Goal: Find specific page/section: Find specific page/section

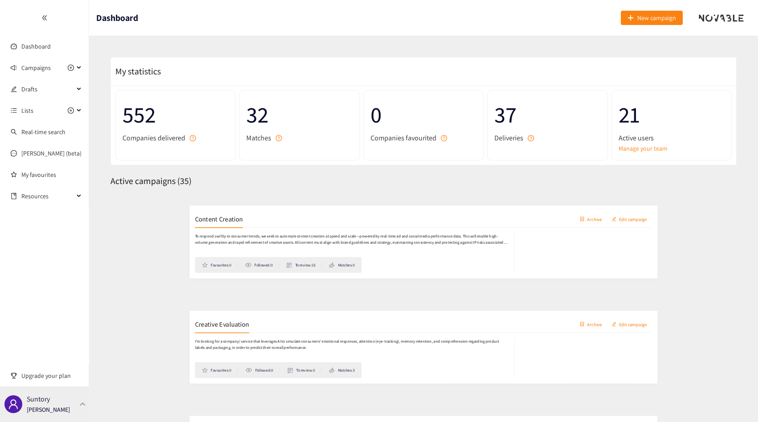
click at [71, 417] on div "Suntory [PERSON_NAME]" at bounding box center [44, 404] width 89 height 36
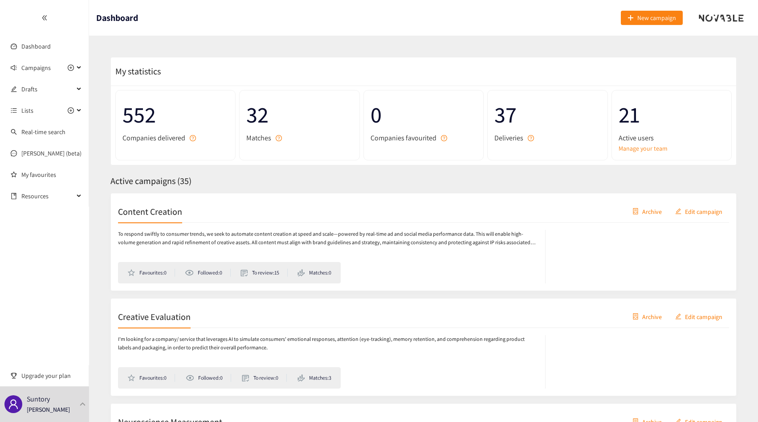
click at [178, 239] on p "To respond swiftly to consumer trends, we seek to automate content creation at …" at bounding box center [327, 238] width 418 height 17
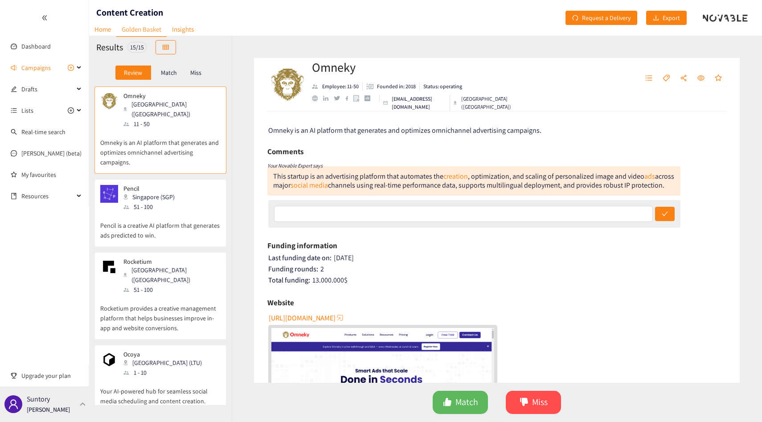
click at [63, 393] on div "Suntory [PERSON_NAME]" at bounding box center [44, 404] width 89 height 36
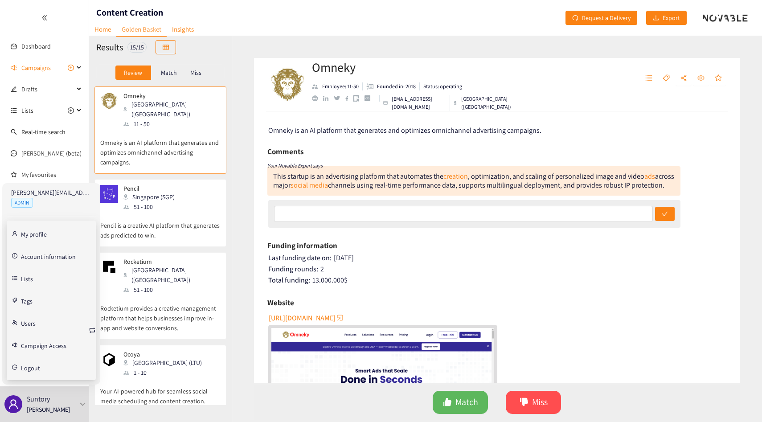
click at [96, 330] on div "[PERSON_NAME][EMAIL_ADDRESS][PERSON_NAME][DOMAIN_NAME] ADMIN My profile Account…" at bounding box center [51, 283] width 98 height 201
click at [90, 330] on icon "retweet" at bounding box center [92, 330] width 7 height 7
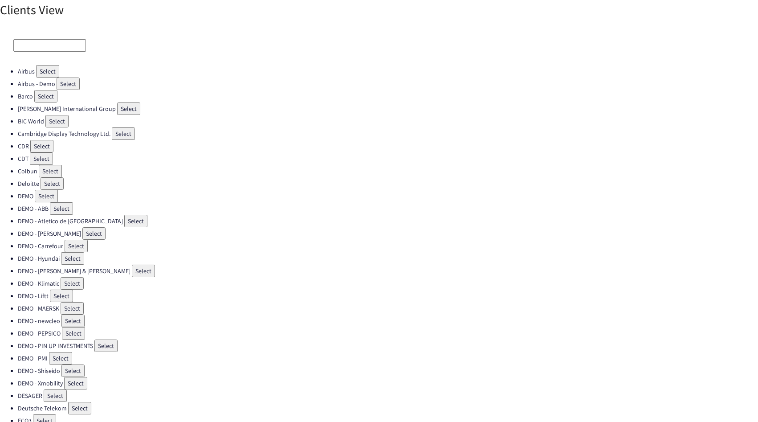
click at [42, 44] on input at bounding box center [49, 45] width 73 height 12
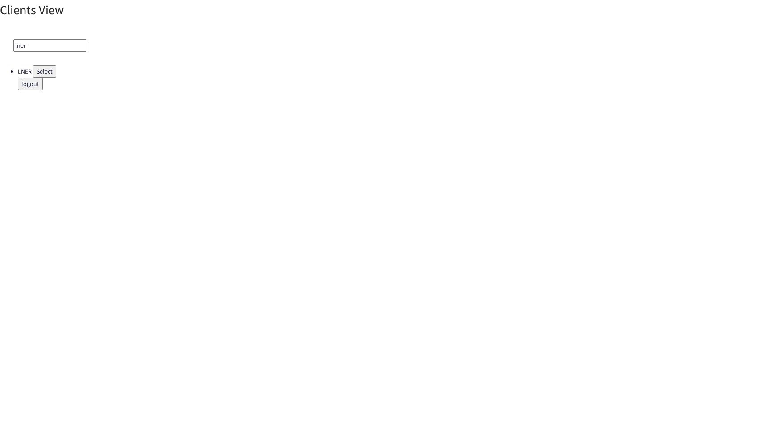
type input "lner"
click at [43, 70] on button "Select" at bounding box center [44, 71] width 23 height 12
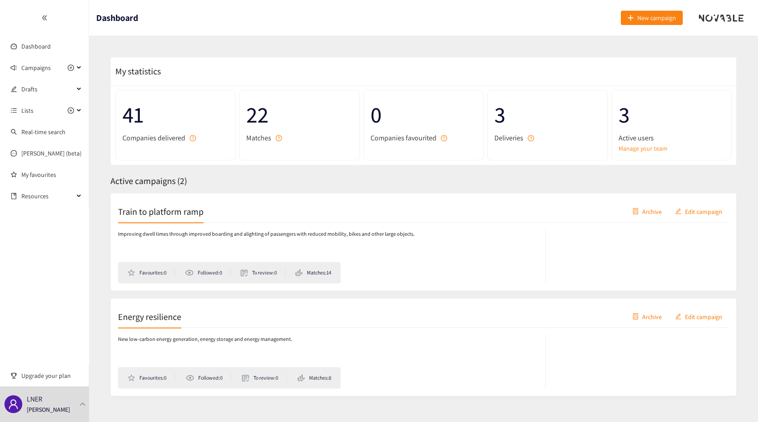
scroll to position [13, 0]
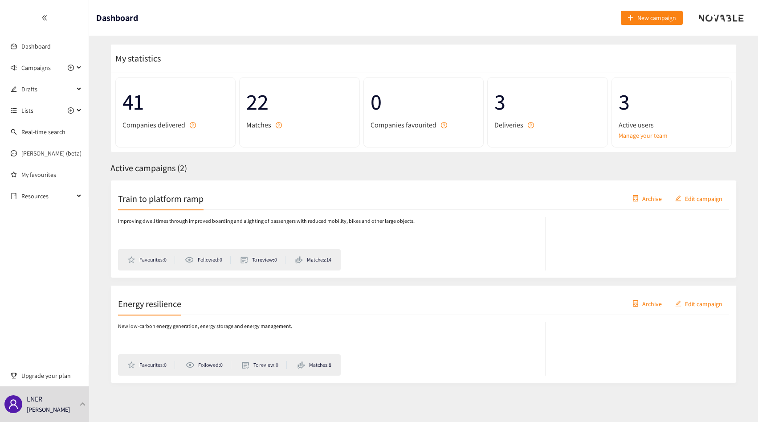
click at [187, 230] on div "Improving dwell times through improved boarding and alighting of passengers wit…" at bounding box center [332, 243] width 428 height 53
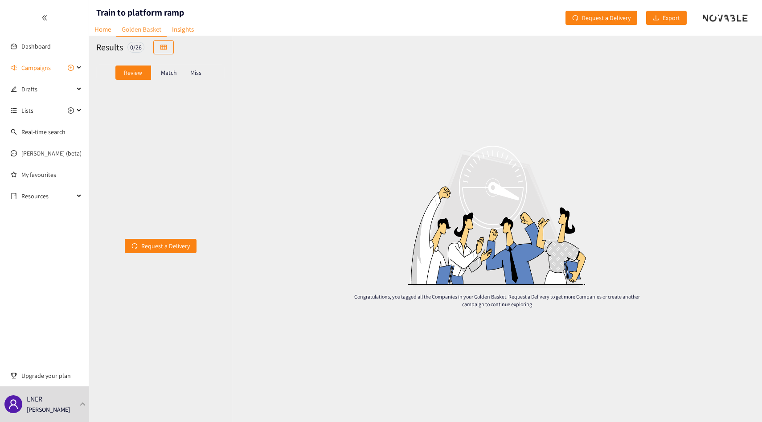
click at [174, 70] on p "Match" at bounding box center [169, 72] width 16 height 7
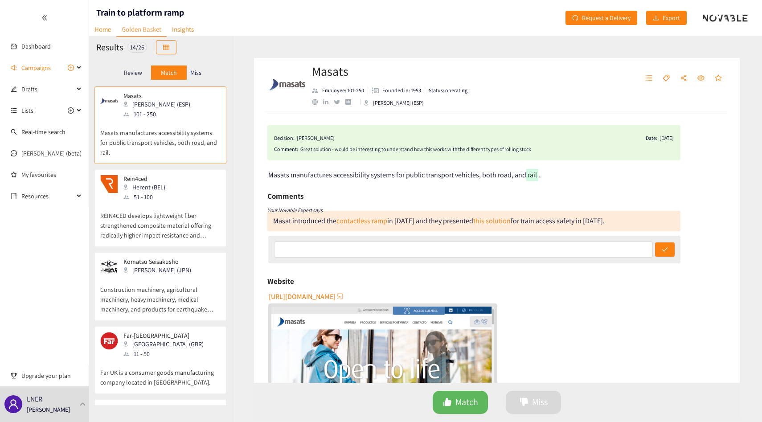
click at [196, 73] on p "Miss" at bounding box center [195, 72] width 11 height 7
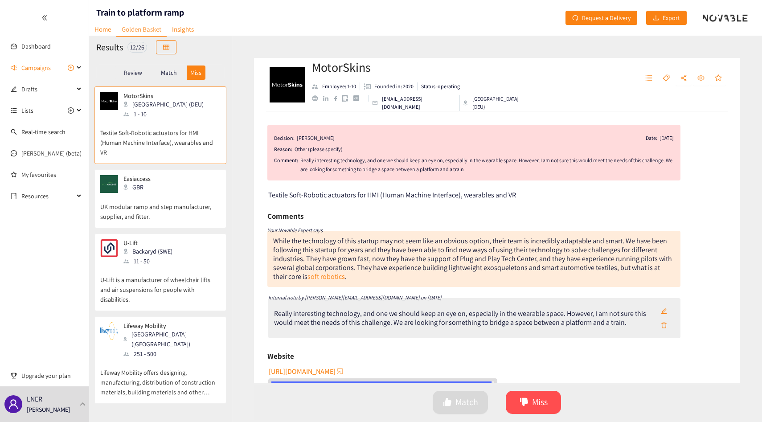
click at [172, 73] on p "Match" at bounding box center [169, 72] width 16 height 7
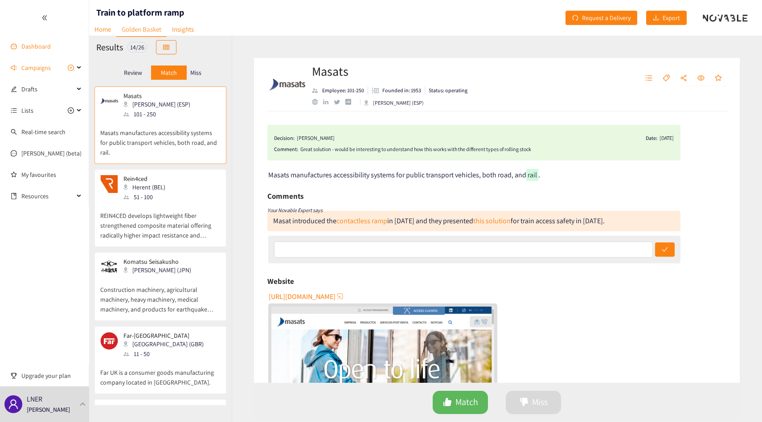
click at [43, 45] on link "Dashboard" at bounding box center [35, 46] width 29 height 8
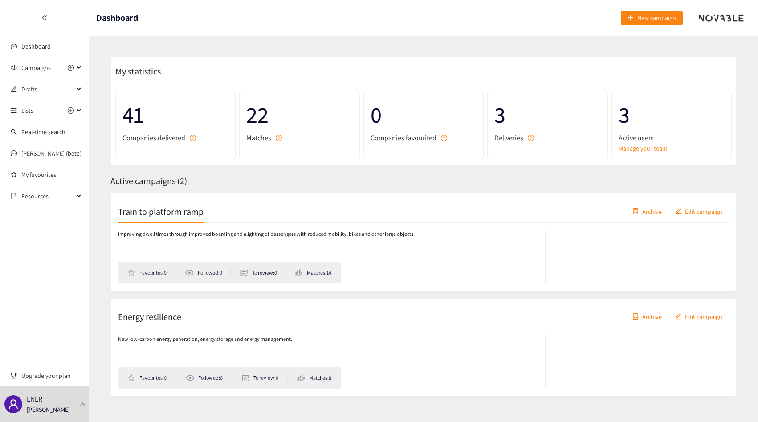
click at [209, 334] on div "New low-carbon energy generation, energy storage and energy management. Favouri…" at bounding box center [423, 358] width 611 height 61
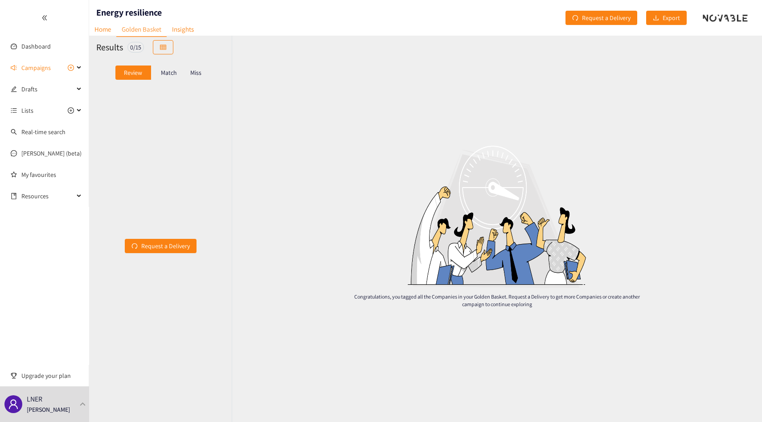
click at [156, 75] on div "Match" at bounding box center [169, 72] width 36 height 14
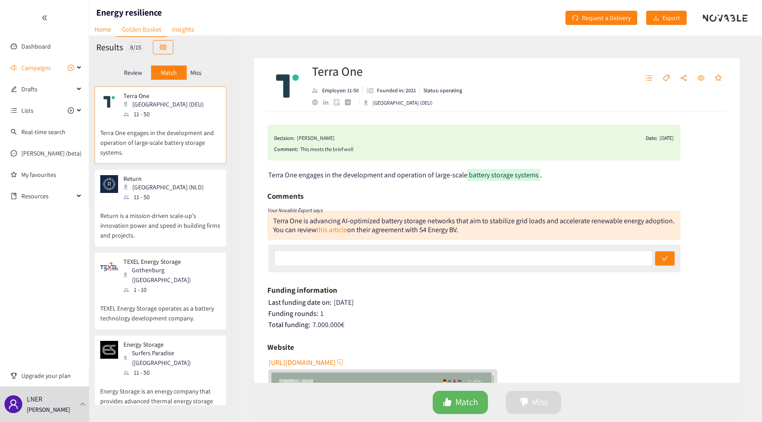
click at [195, 75] on p "Miss" at bounding box center [195, 72] width 11 height 7
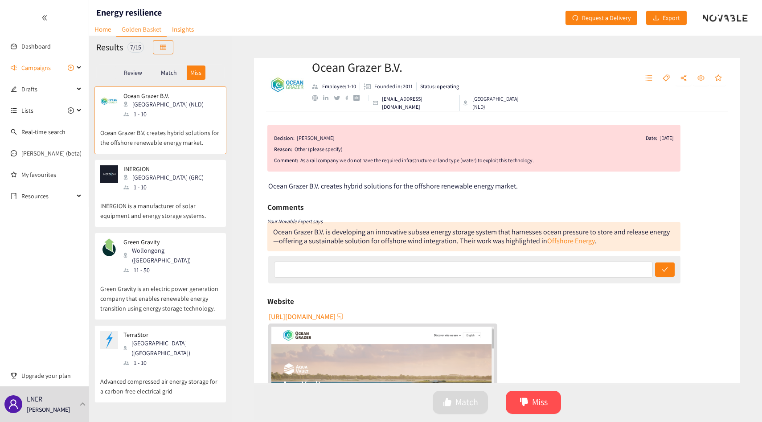
click at [176, 80] on div "Review Match Miss" at bounding box center [160, 72] width 128 height 17
click at [176, 72] on p "Match" at bounding box center [169, 72] width 16 height 7
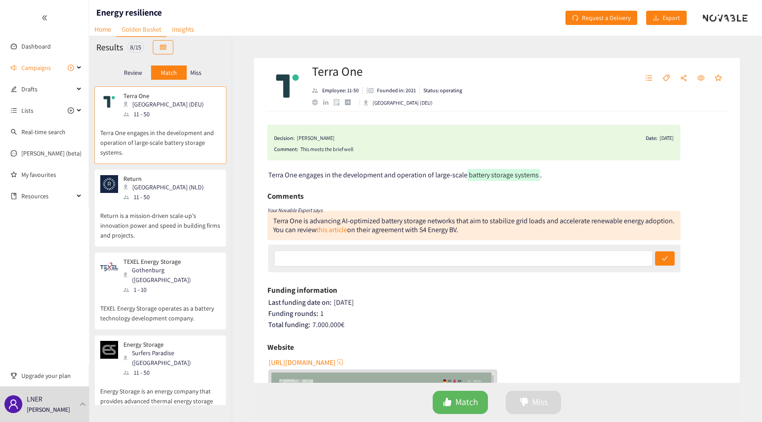
click at [151, 72] on div "Match" at bounding box center [169, 72] width 36 height 14
click at [105, 27] on link "Home" at bounding box center [102, 29] width 27 height 14
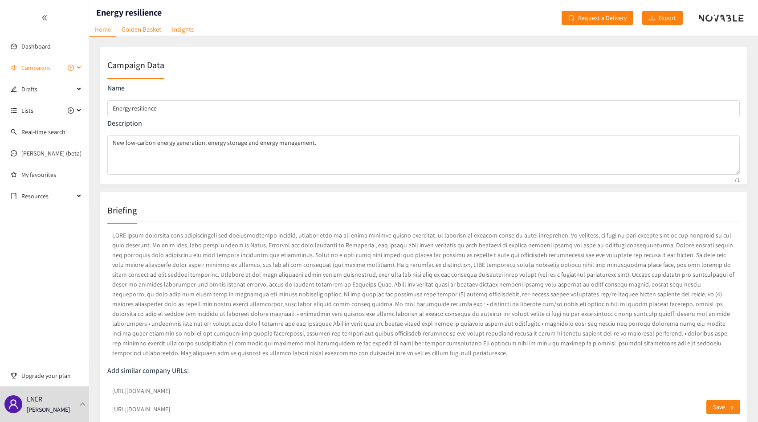
click at [30, 69] on span "Campaigns" at bounding box center [35, 68] width 29 height 18
click at [47, 91] on link "Train to platform ramp" at bounding box center [51, 89] width 61 height 8
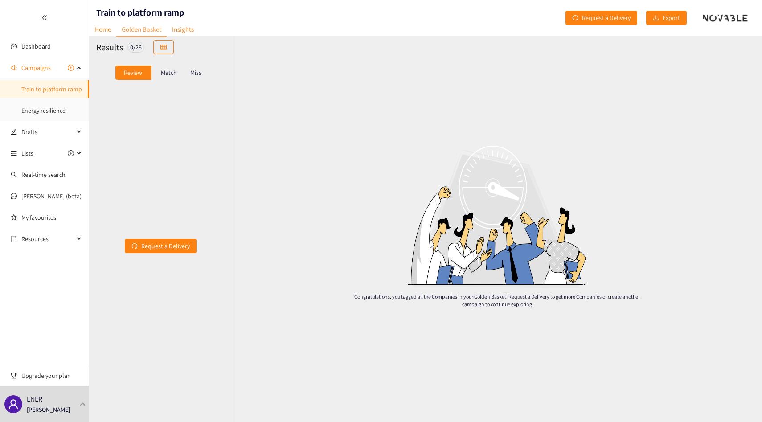
click at [164, 77] on div "Match" at bounding box center [169, 72] width 36 height 14
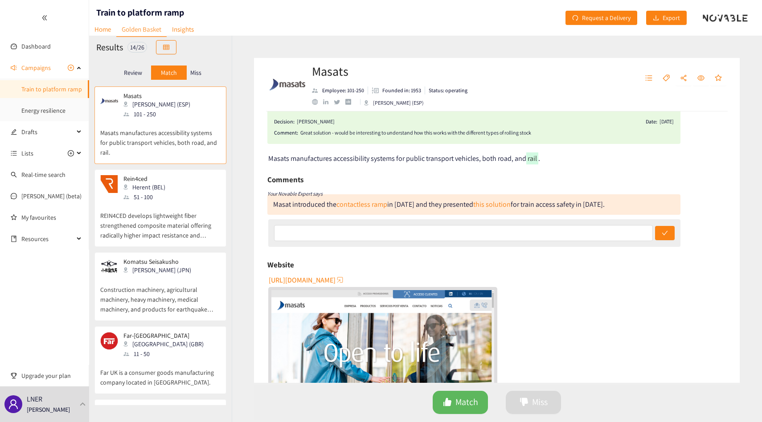
scroll to position [17, 0]
click at [138, 216] on p "REIN4CED develops lightweight fiber strengthened composite material offering ra…" at bounding box center [160, 221] width 120 height 38
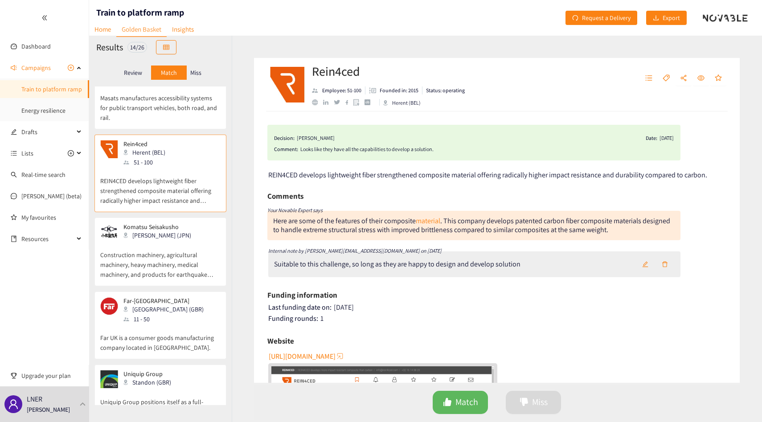
scroll to position [0, 0]
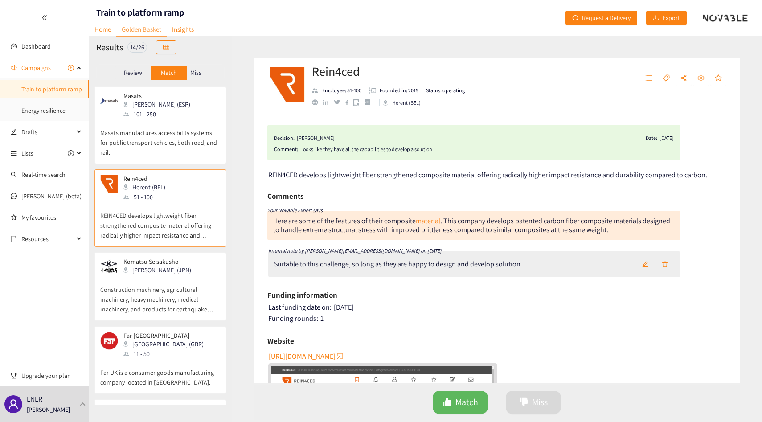
click at [146, 156] on p "Masats manufactures accessibility systems for public transport vehicles, both r…" at bounding box center [160, 138] width 120 height 38
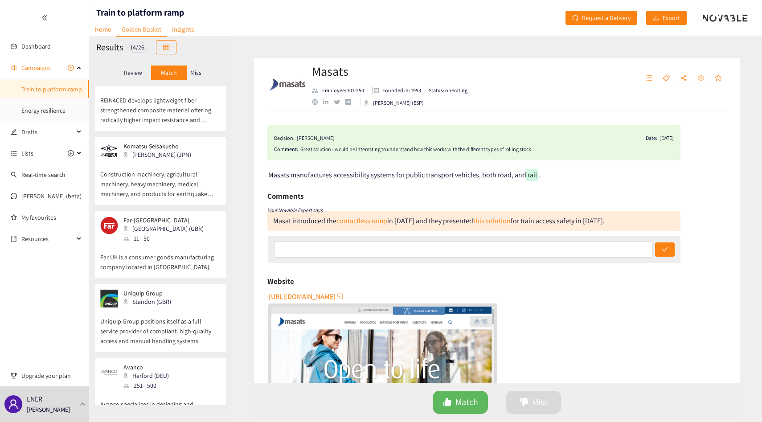
scroll to position [117, 0]
click at [164, 179] on p "Construction machinery, agricultural machinery, heavy machinery, medical machin…" at bounding box center [160, 178] width 120 height 38
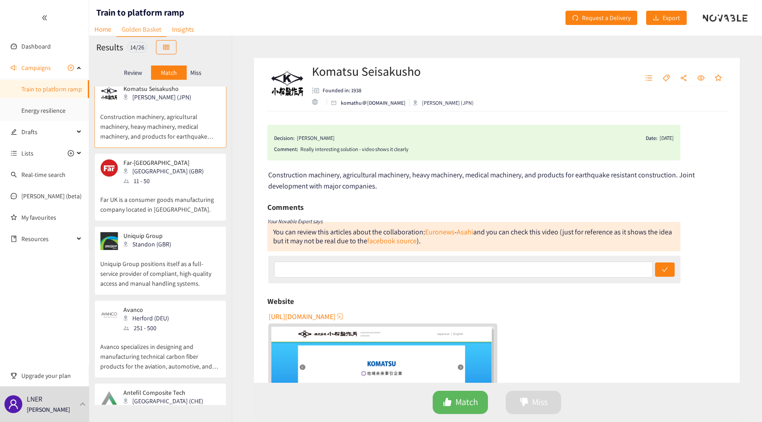
scroll to position [188, 0]
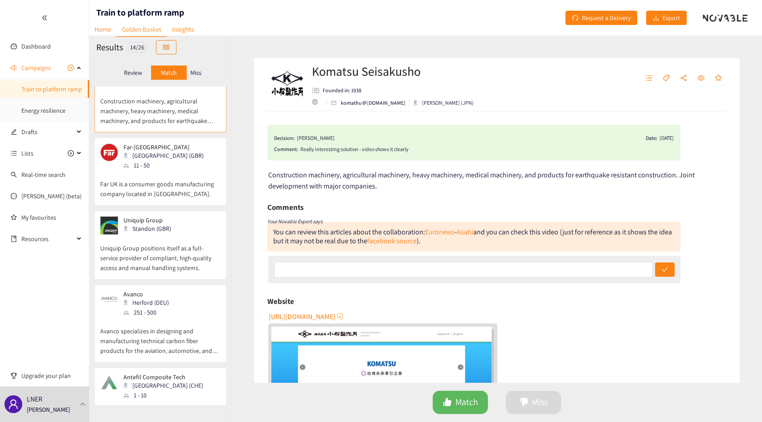
click at [164, 179] on p "Far UK is a consumer goods manufacturing company located in London." at bounding box center [160, 184] width 120 height 29
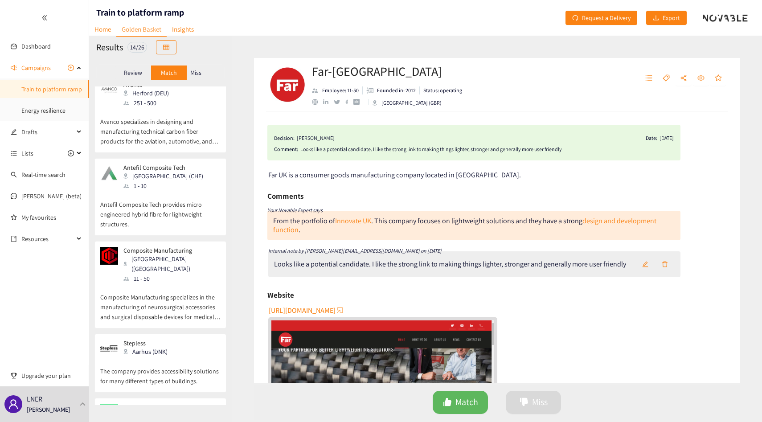
scroll to position [0, 0]
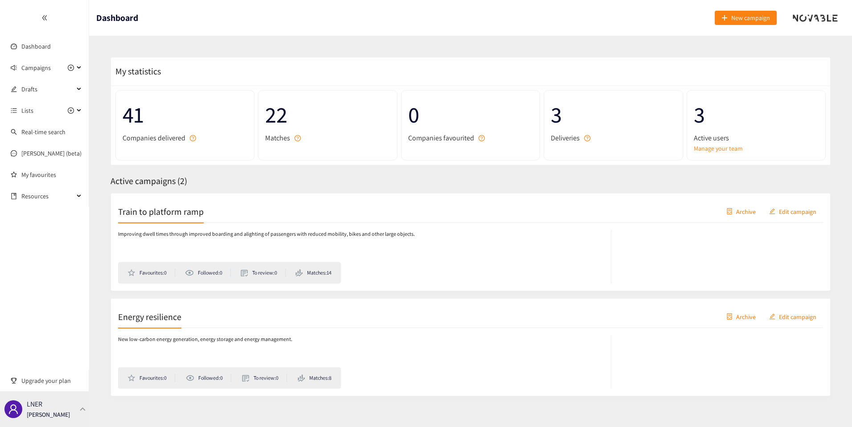
click at [68, 405] on div "LNER [PERSON_NAME]" at bounding box center [44, 409] width 89 height 36
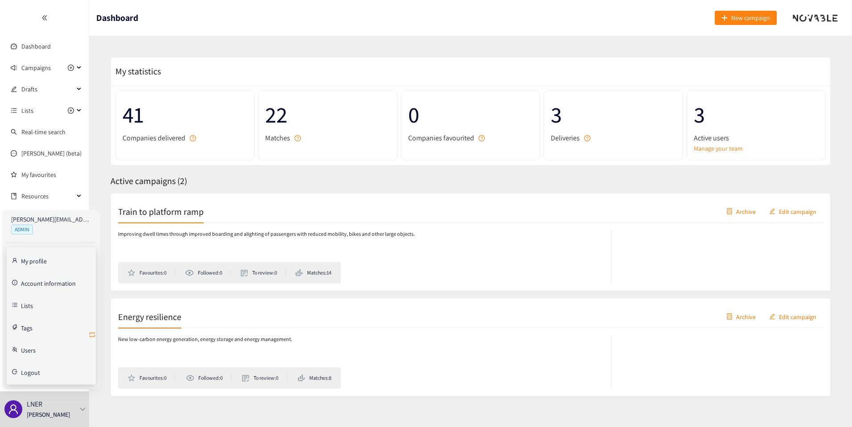
click at [92, 332] on icon "retweet" at bounding box center [92, 334] width 5 height 5
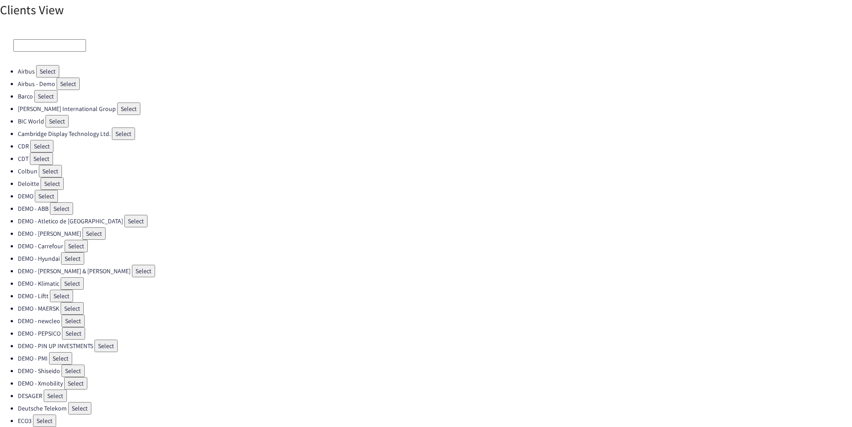
click at [25, 49] on input at bounding box center [49, 45] width 73 height 12
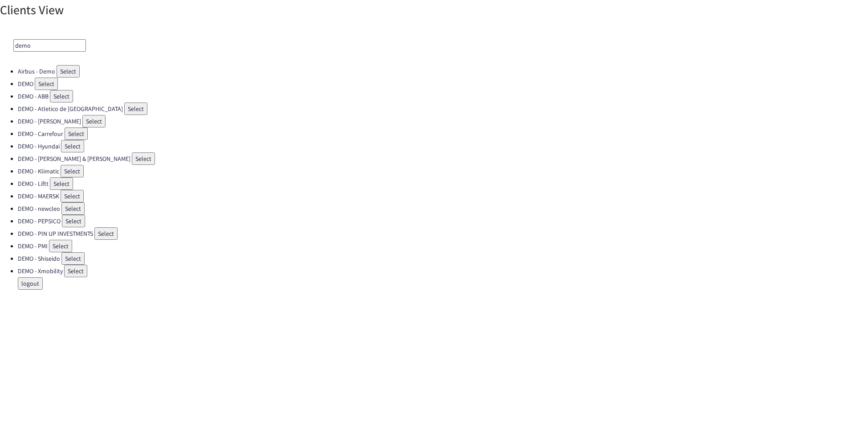
type input "demo"
click at [43, 82] on button "Select" at bounding box center [46, 84] width 23 height 12
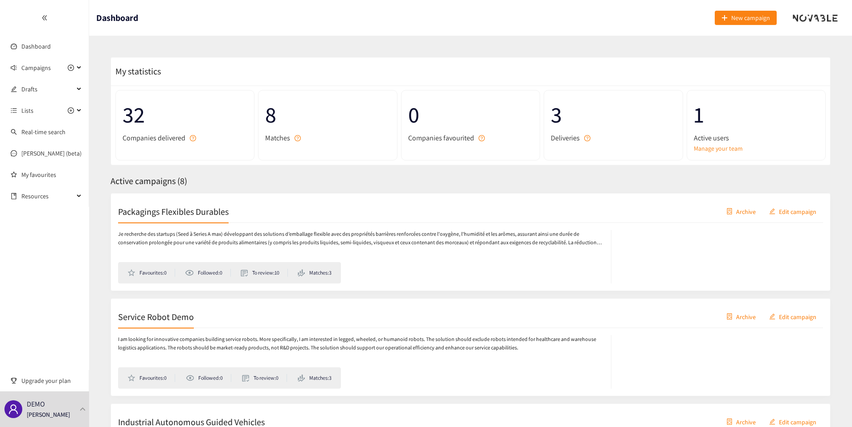
click at [185, 220] on div "Packagings Flexibles Durables Archive Edit campaign" at bounding box center [470, 212] width 705 height 22
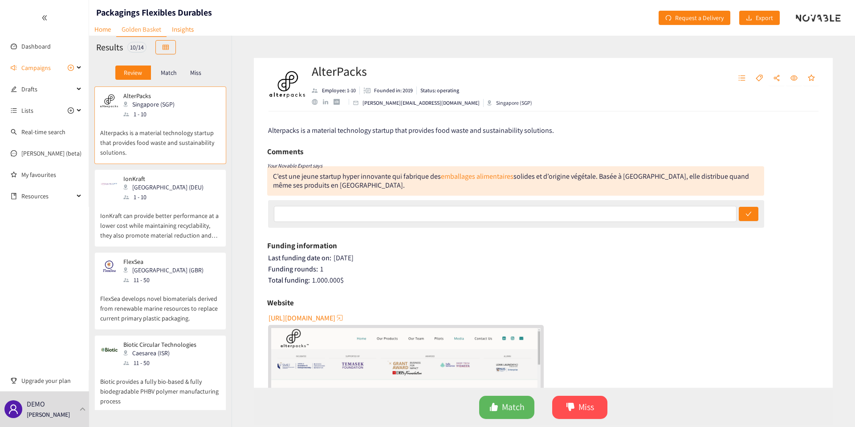
click at [176, 70] on p "Match" at bounding box center [169, 72] width 16 height 7
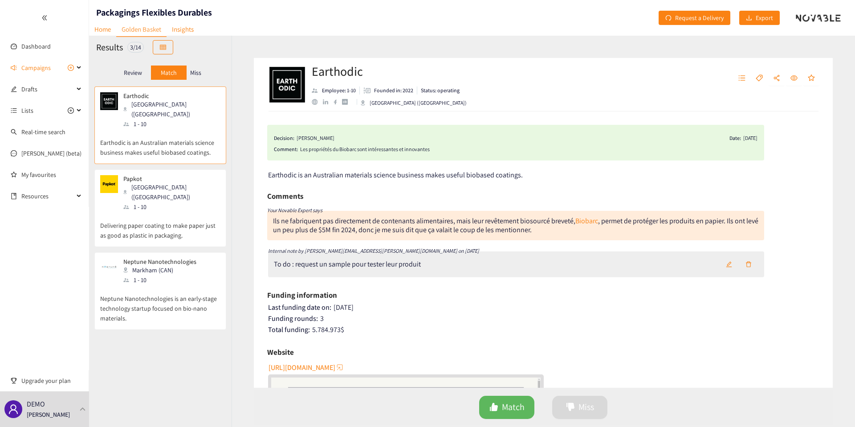
click at [134, 275] on div "1 - 10" at bounding box center [162, 280] width 78 height 10
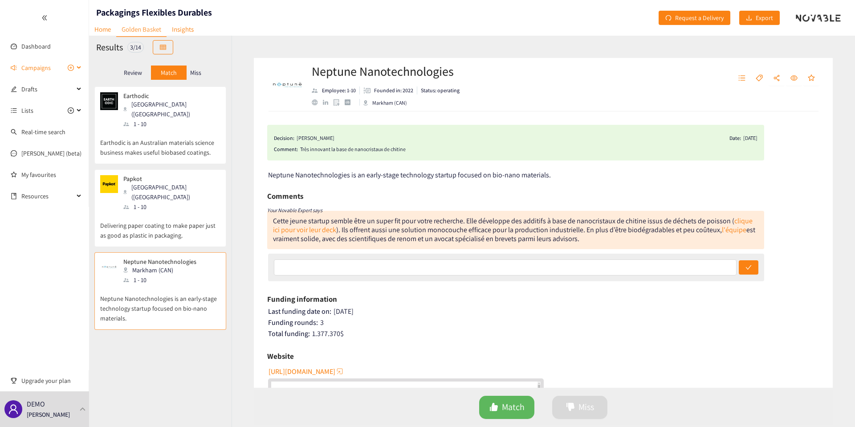
click at [36, 68] on span "Campaigns" at bounding box center [35, 68] width 29 height 18
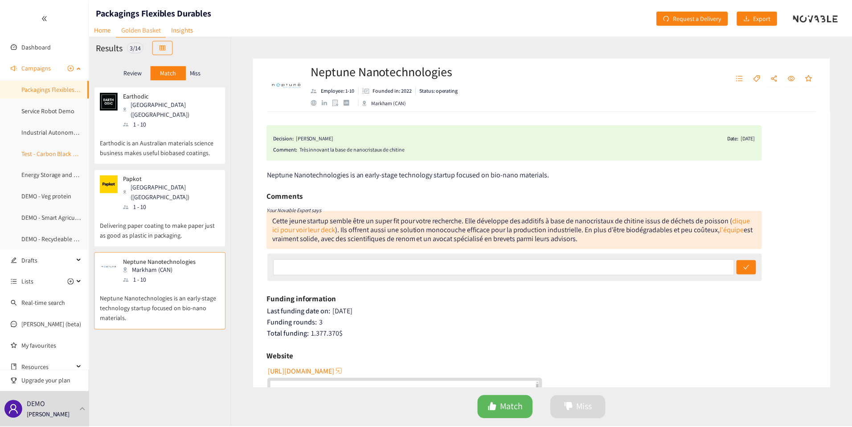
scroll to position [8, 0]
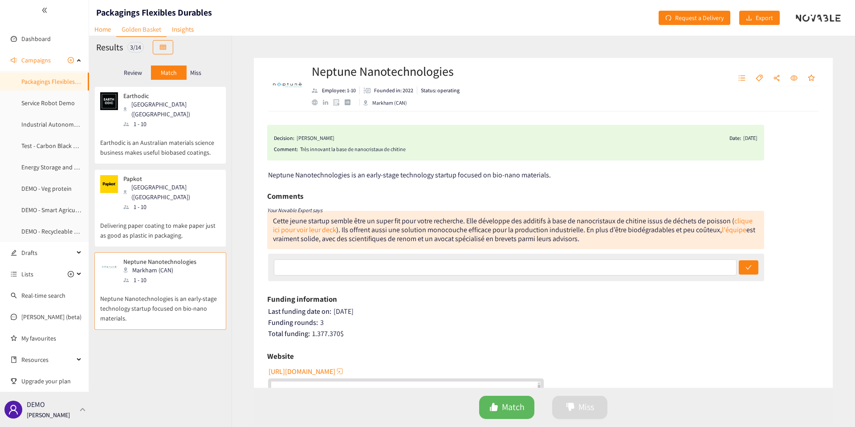
click at [78, 407] on div "DEMO [PERSON_NAME]" at bounding box center [44, 409] width 89 height 35
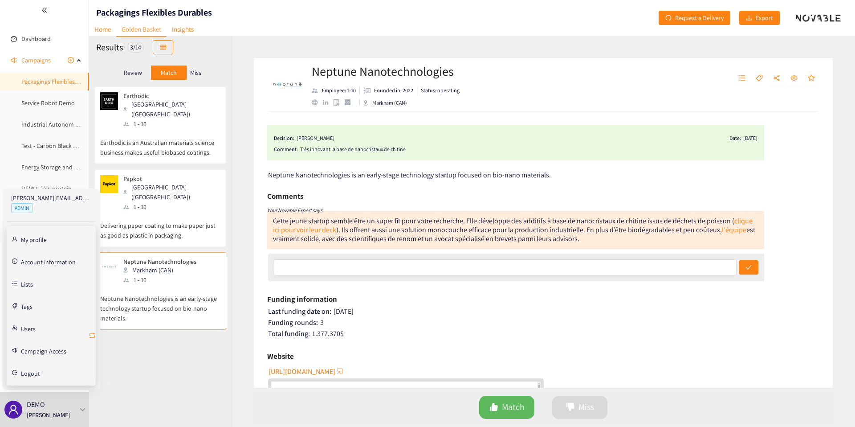
click at [94, 336] on icon "retweet" at bounding box center [92, 335] width 7 height 7
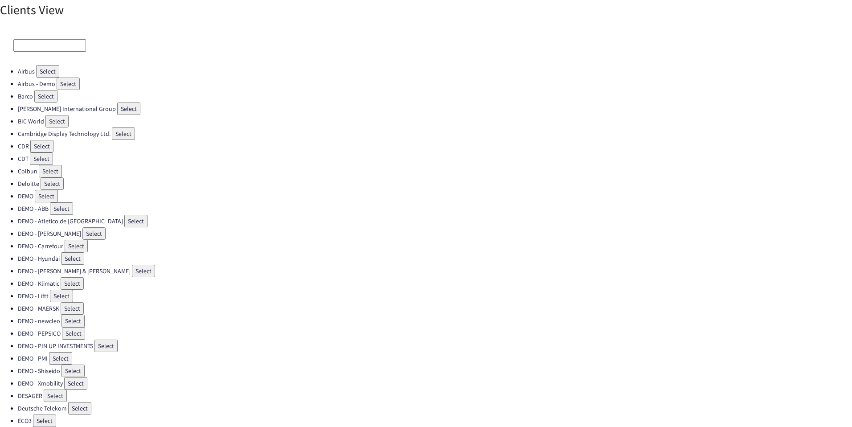
click at [53, 41] on input at bounding box center [49, 45] width 73 height 12
